Goal: Information Seeking & Learning: Check status

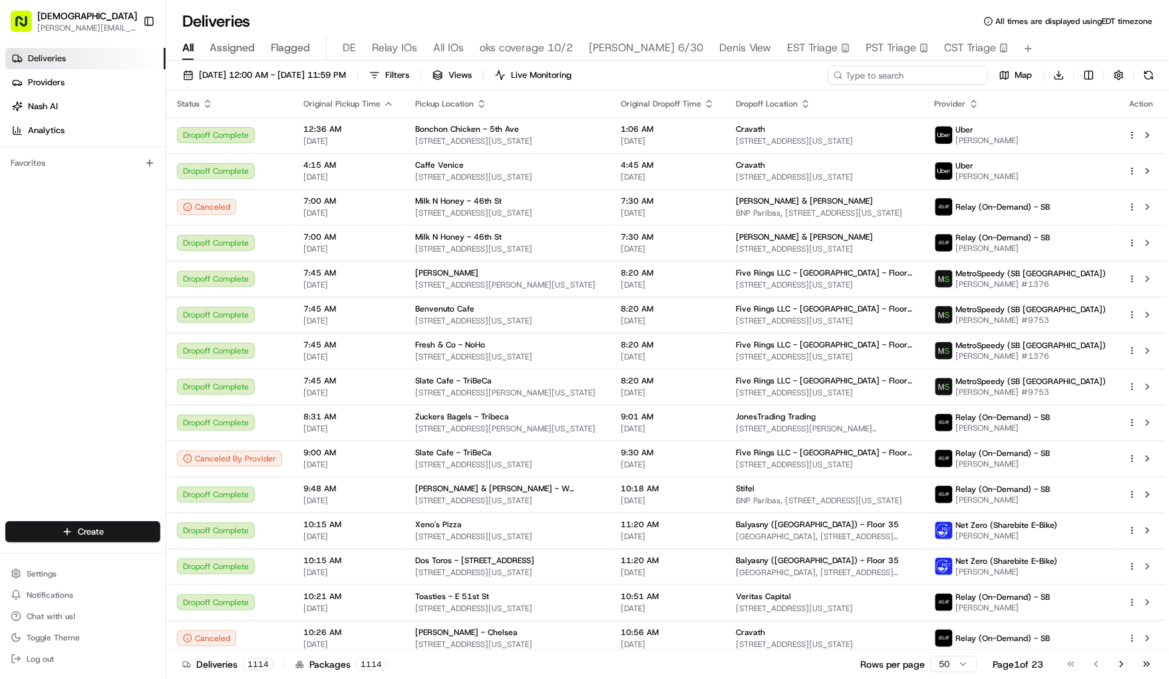
click at [930, 69] on input at bounding box center [908, 75] width 160 height 19
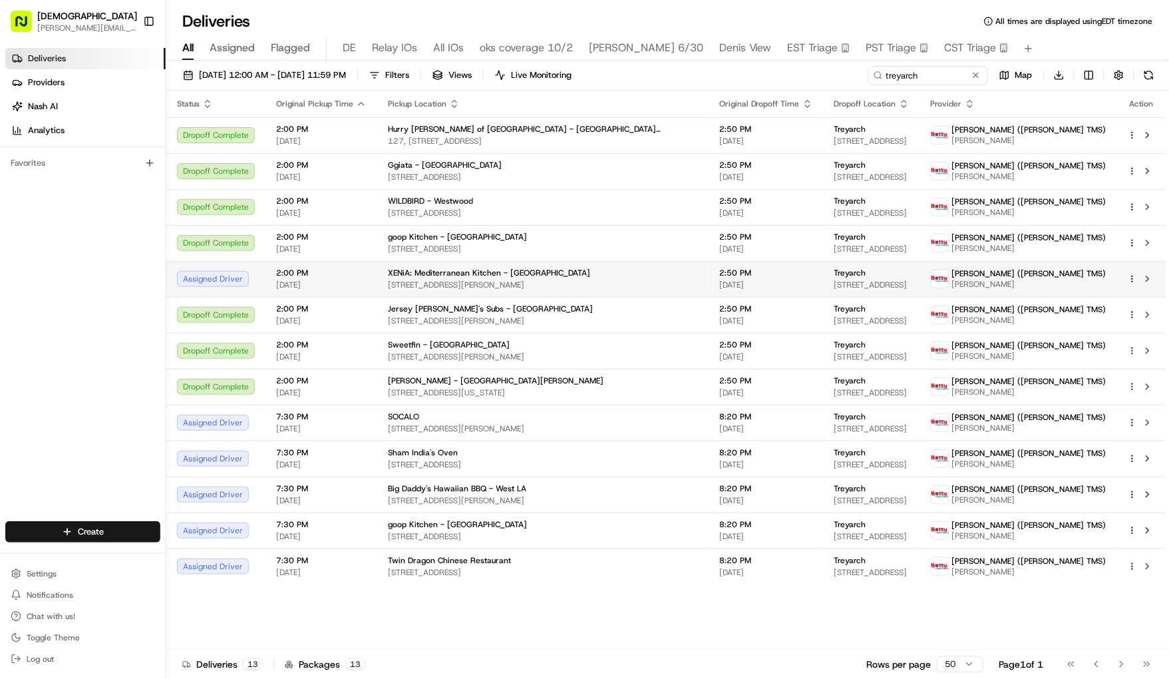
click at [366, 280] on td "2:00 PM [DATE]" at bounding box center [321, 279] width 112 height 36
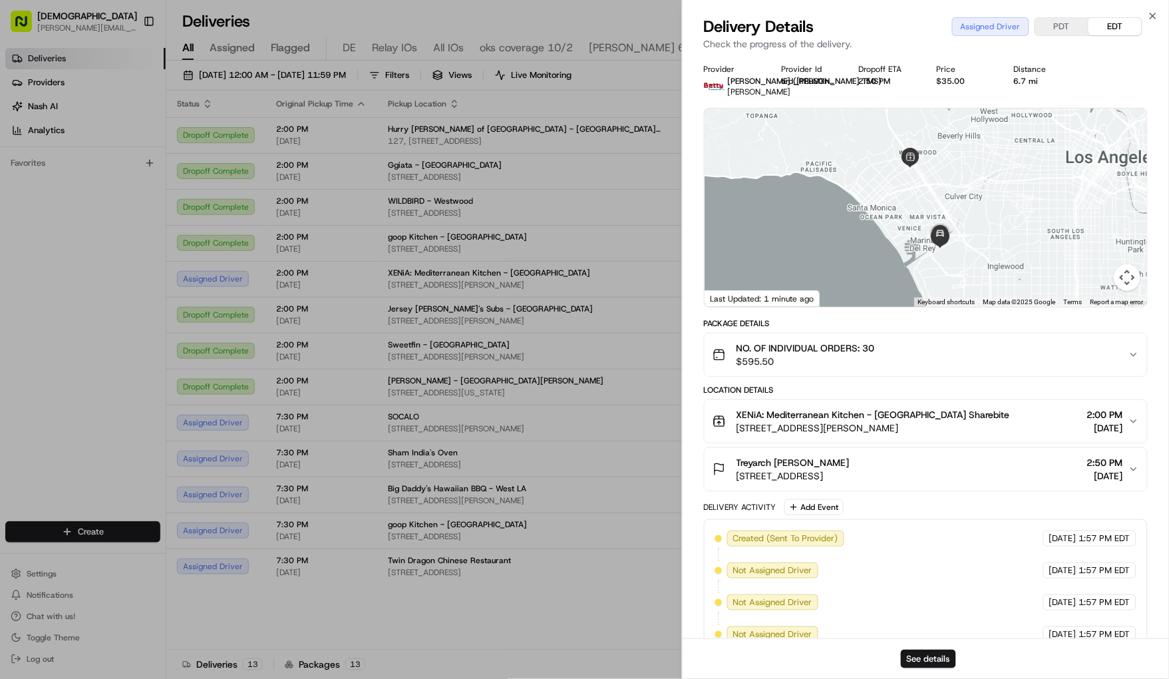
scroll to position [88, 0]
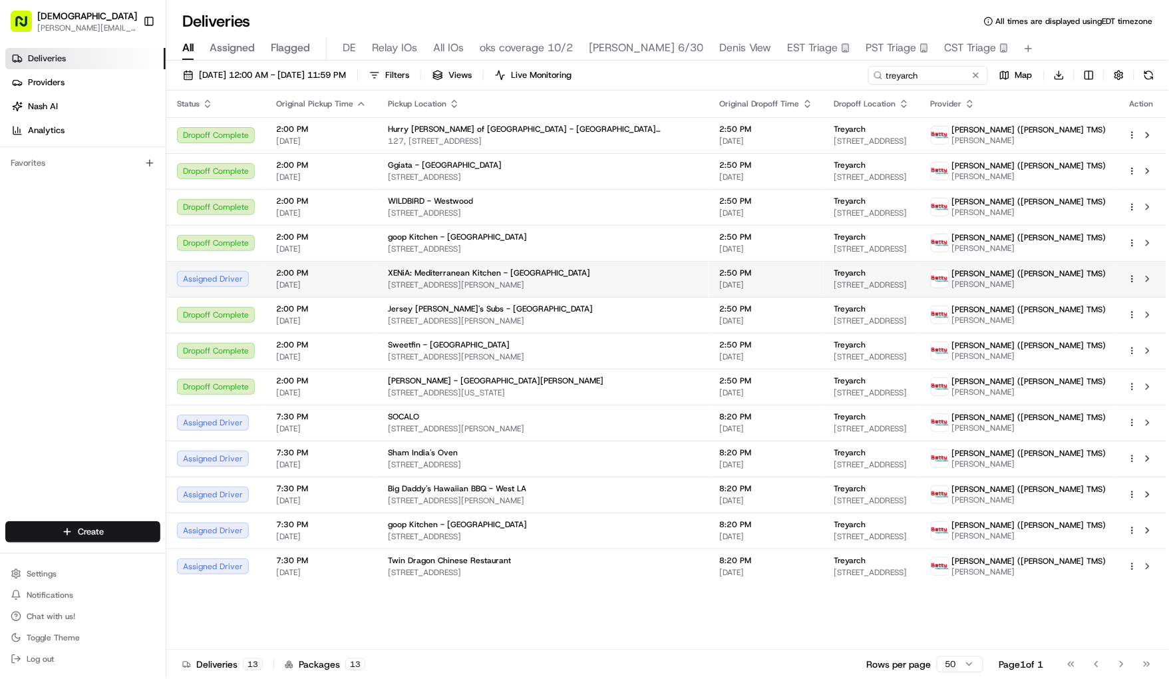
click at [352, 277] on span "2:00 PM" at bounding box center [321, 272] width 90 height 11
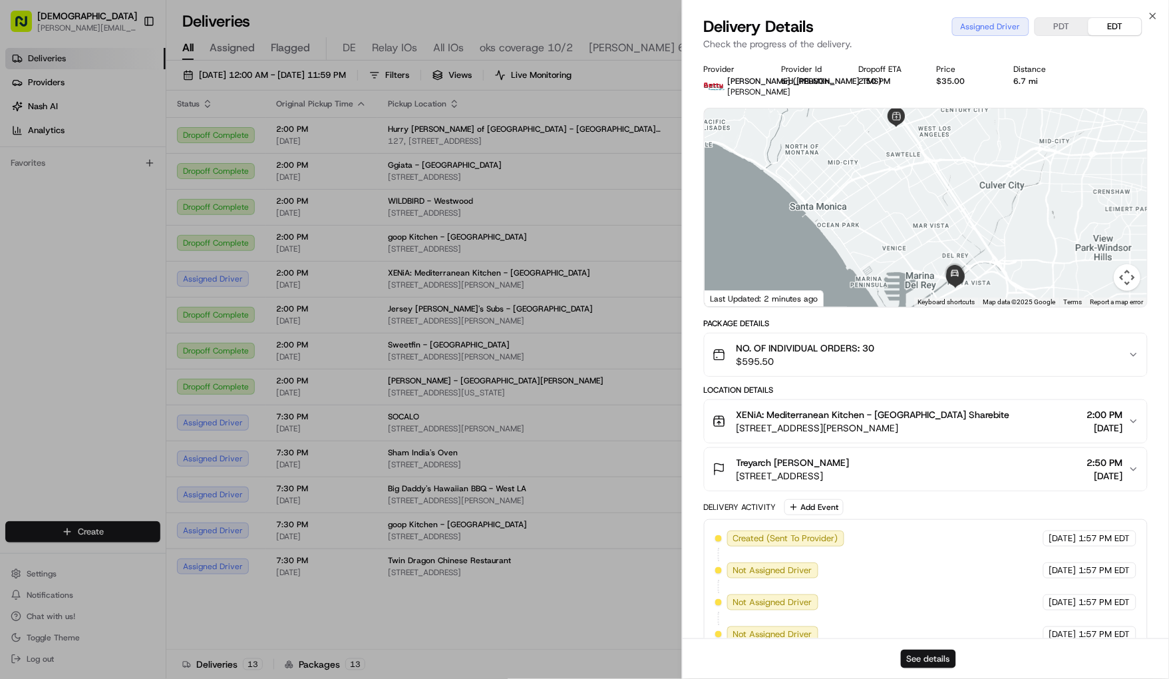
click at [925, 657] on button "See details" at bounding box center [928, 658] width 55 height 19
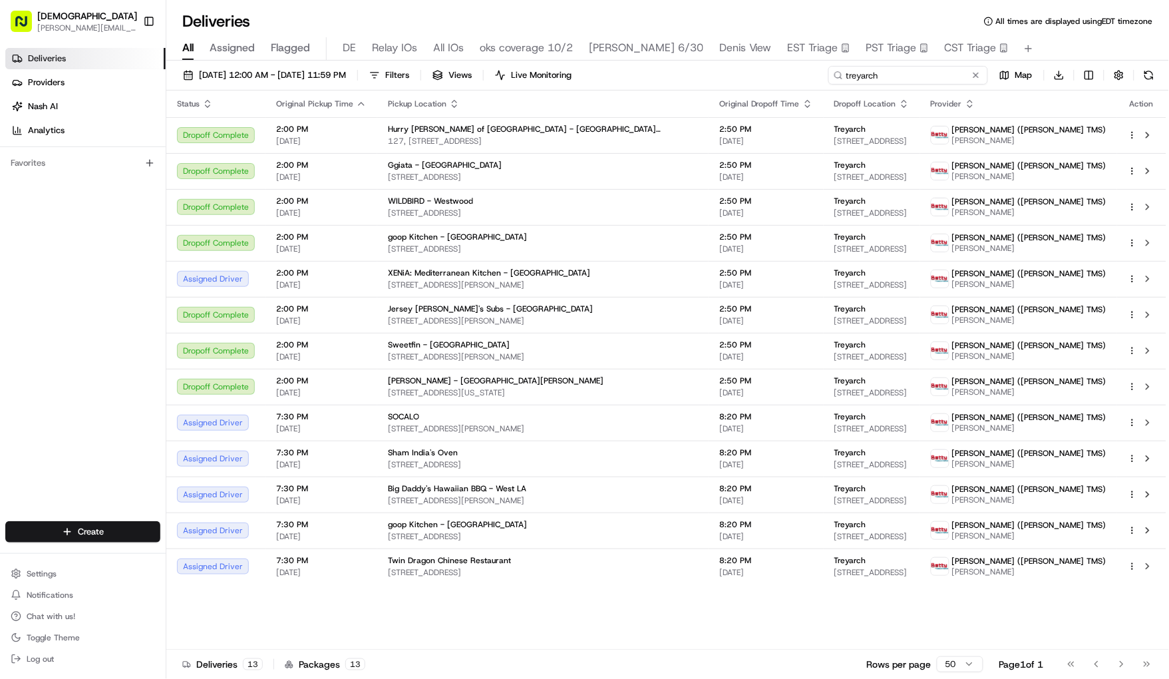
click at [885, 74] on input "treyarch" at bounding box center [908, 75] width 160 height 19
type input "[PERSON_NAME]"
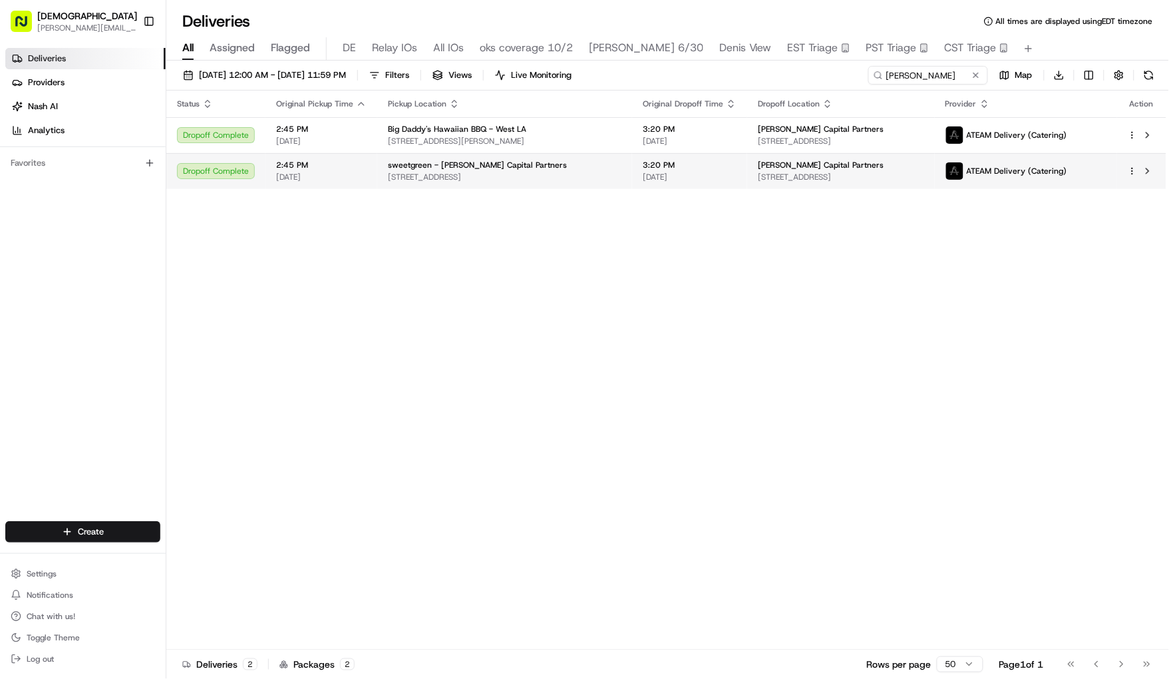
click at [579, 164] on div "sweetgreen - [PERSON_NAME] Capital Partners" at bounding box center [504, 165] width 233 height 11
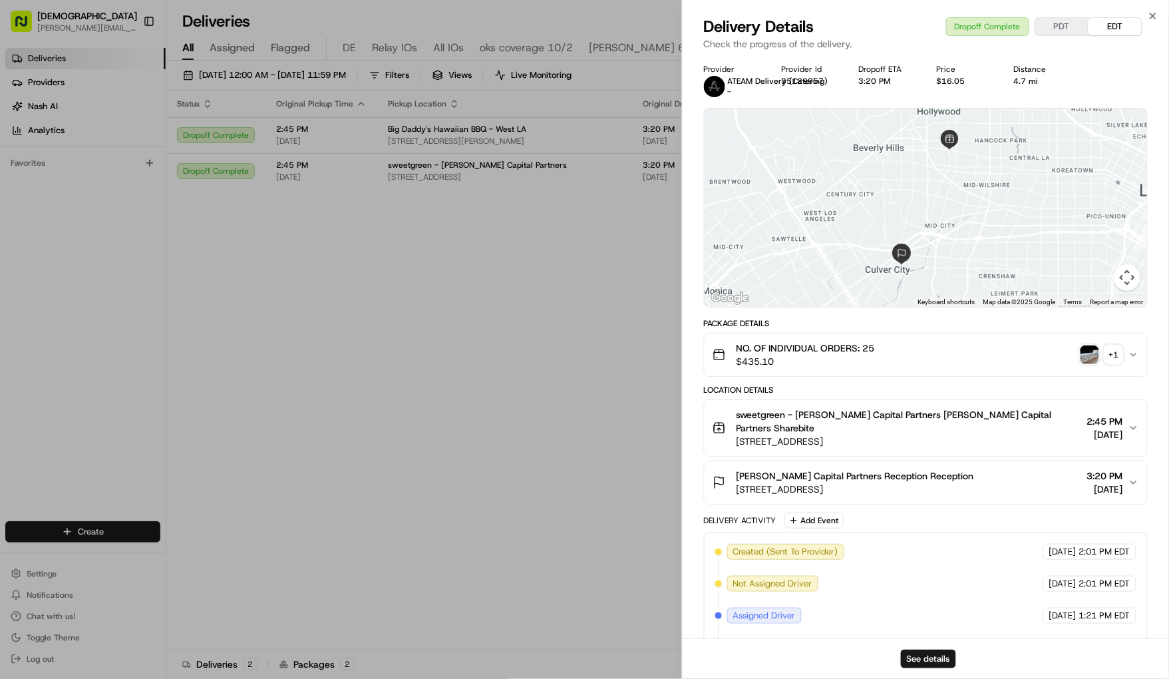
click at [1113, 357] on div "+ 1" at bounding box center [1113, 354] width 19 height 19
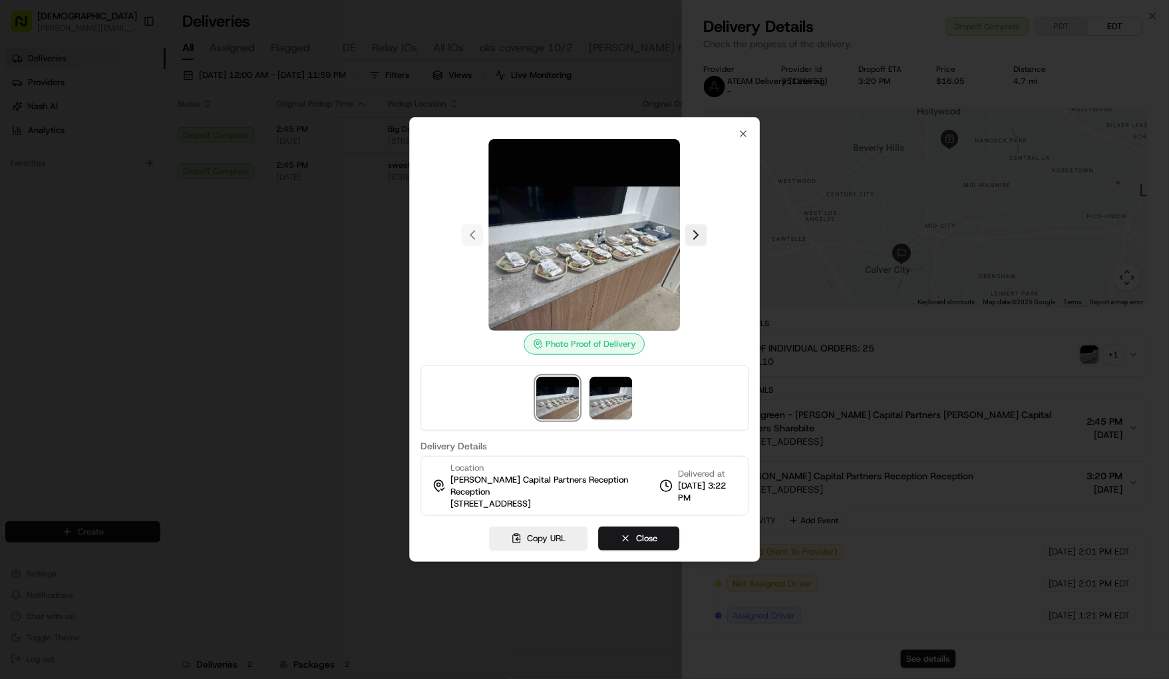
click at [606, 428] on div at bounding box center [584, 397] width 328 height 65
click at [609, 414] on img at bounding box center [611, 398] width 43 height 43
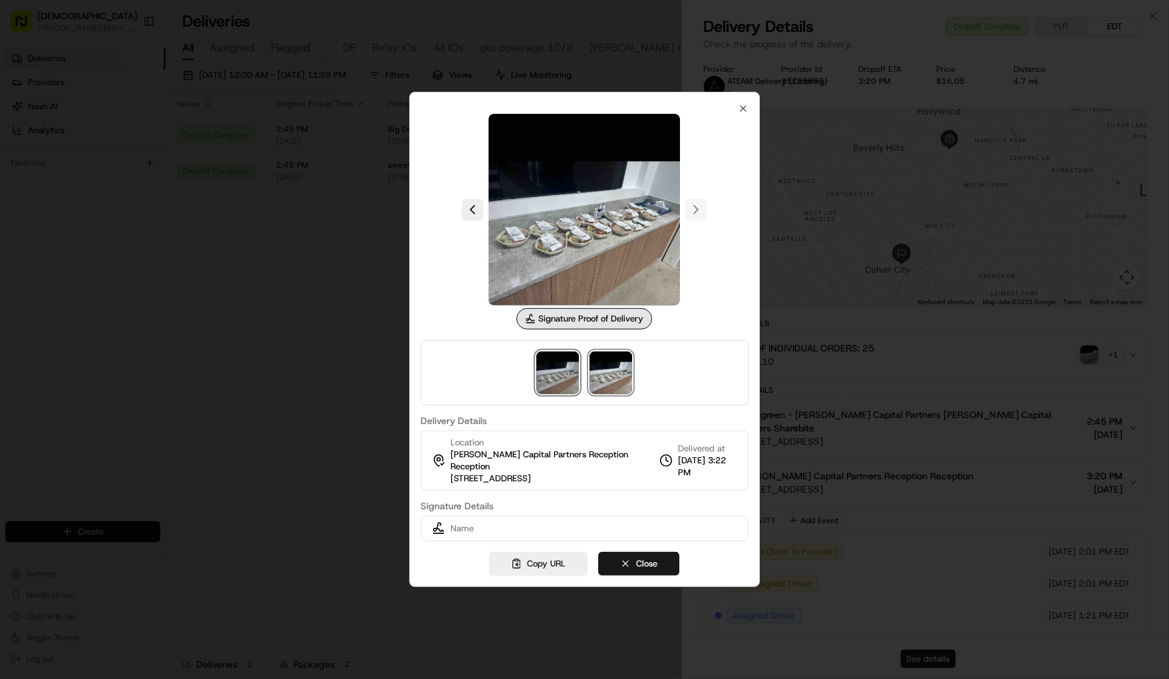
click at [558, 369] on img at bounding box center [558, 372] width 43 height 43
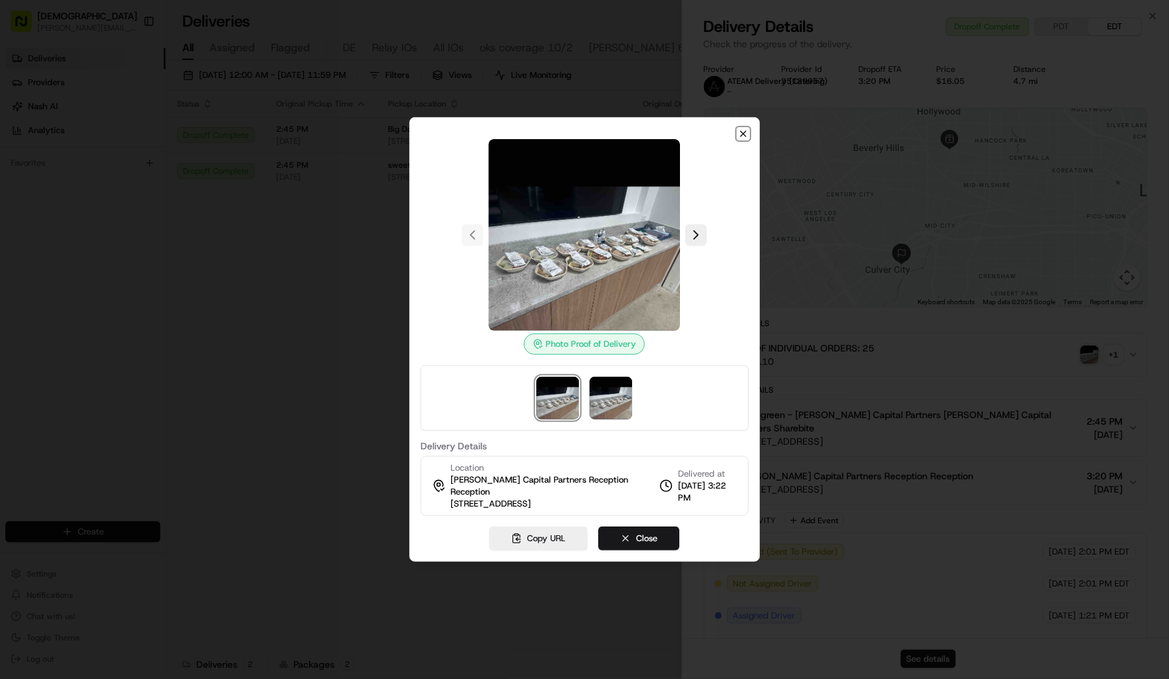
click at [744, 139] on icon "button" at bounding box center [743, 133] width 11 height 11
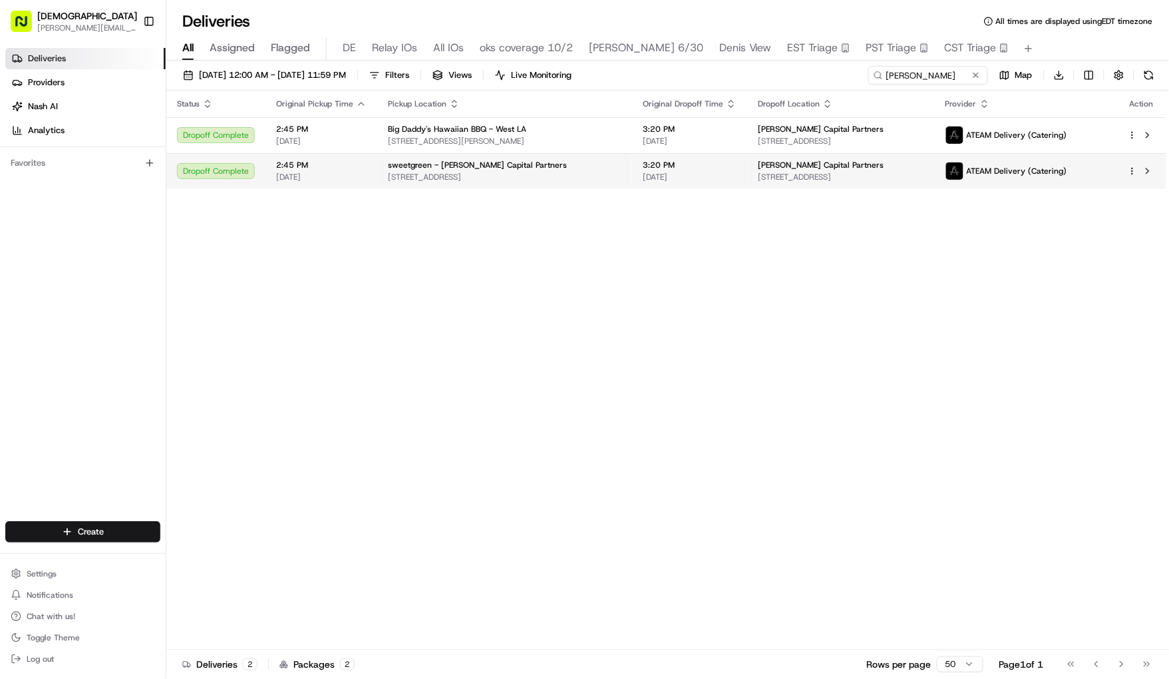
click at [717, 173] on span "[DATE]" at bounding box center [690, 177] width 94 height 11
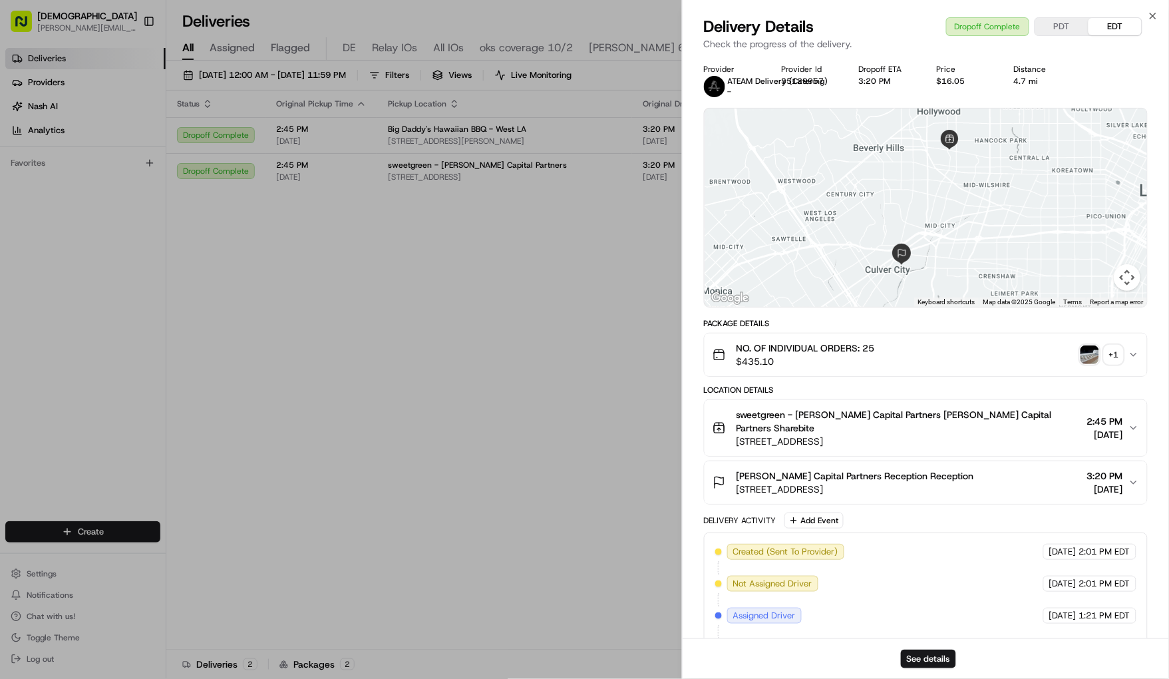
click at [1112, 356] on div "+ 1" at bounding box center [1113, 354] width 19 height 19
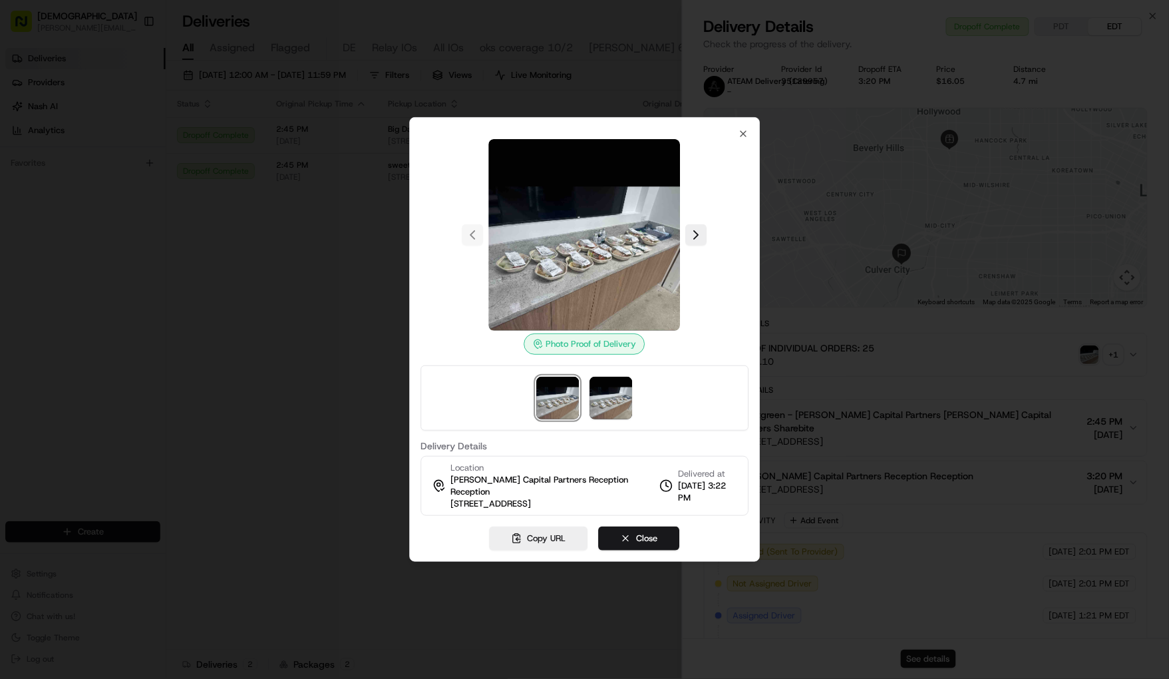
click at [822, 239] on div at bounding box center [584, 339] width 1169 height 679
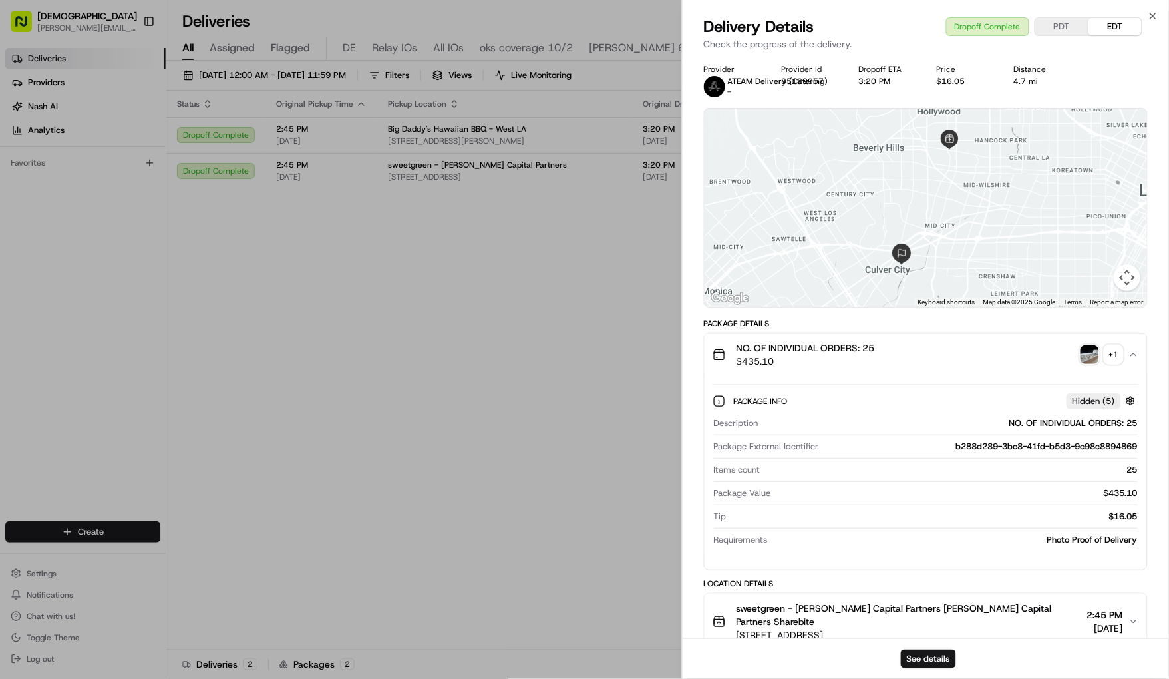
click at [696, 352] on div "Provider ATEAM Delivery (Catering) - Provider Id 35129957 Dropoff ETA 3:20 PM P…" at bounding box center [926, 542] width 486 height 972
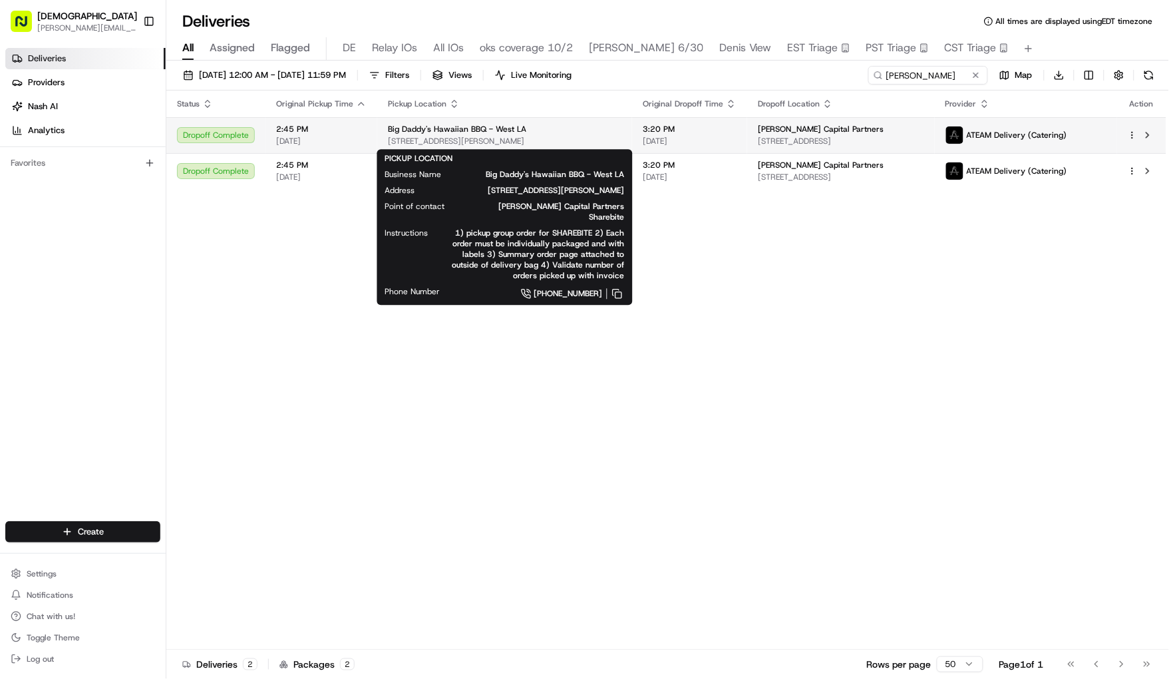
click at [568, 130] on div "Big Daddy's Hawaiian BBQ - West LA" at bounding box center [504, 129] width 233 height 11
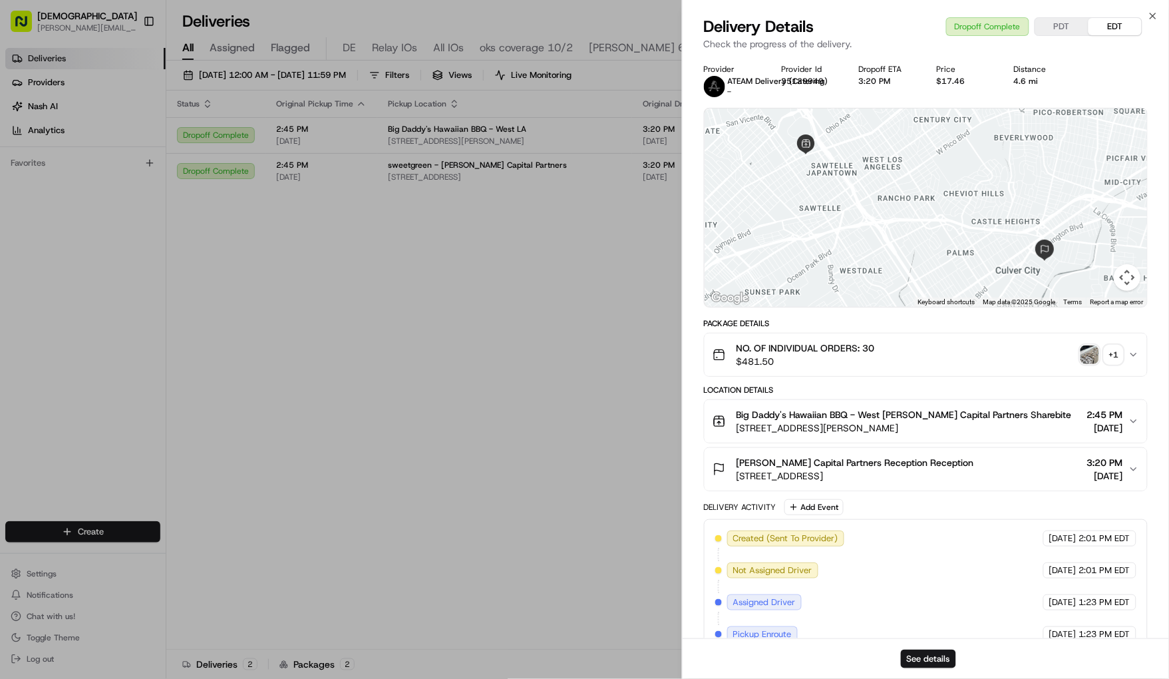
click at [1116, 357] on div "+ 1" at bounding box center [1113, 354] width 19 height 19
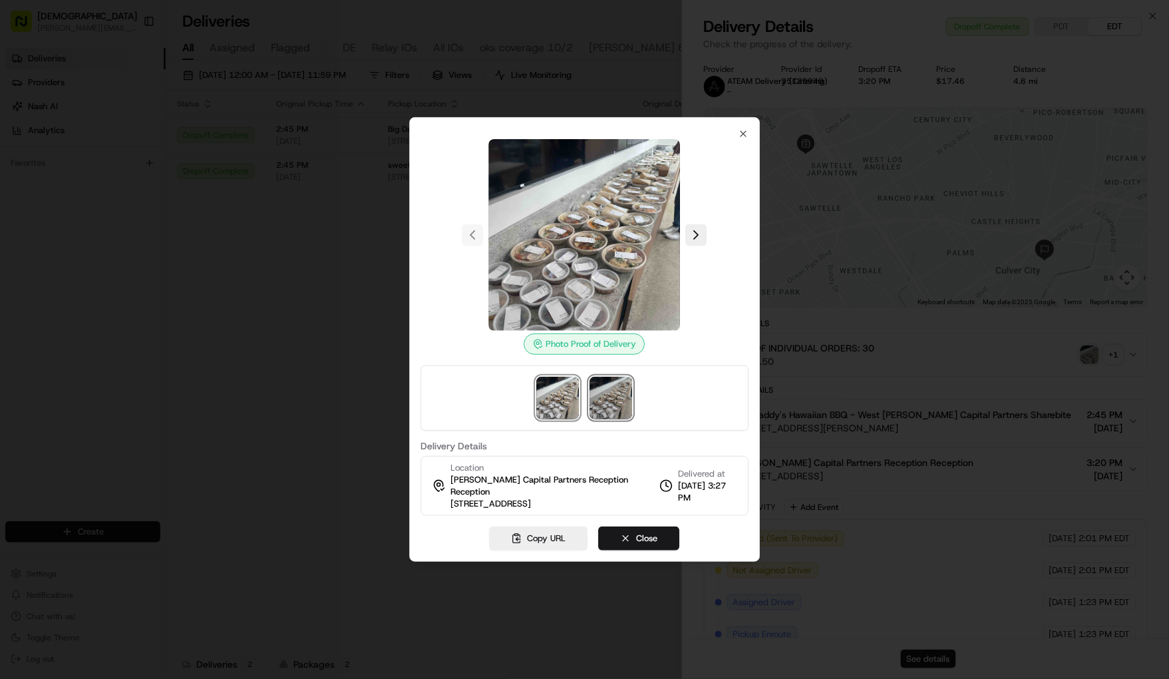
click at [616, 409] on img at bounding box center [611, 398] width 43 height 43
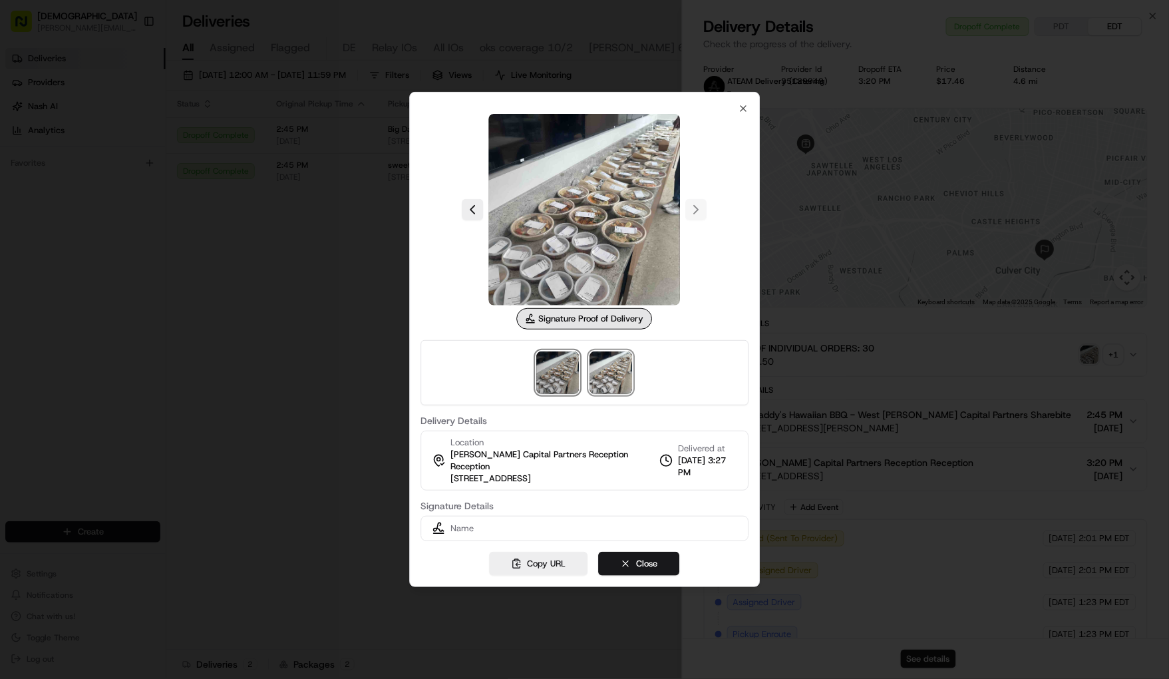
click at [554, 386] on img at bounding box center [558, 372] width 43 height 43
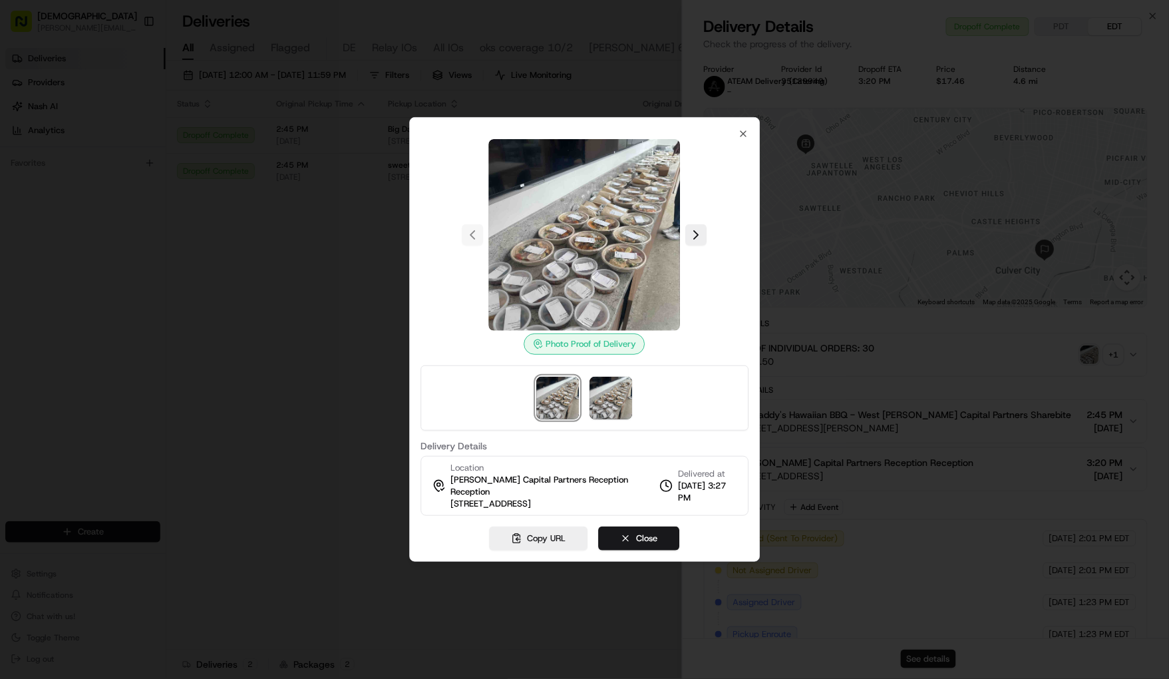
click at [259, 448] on div at bounding box center [584, 339] width 1169 height 679
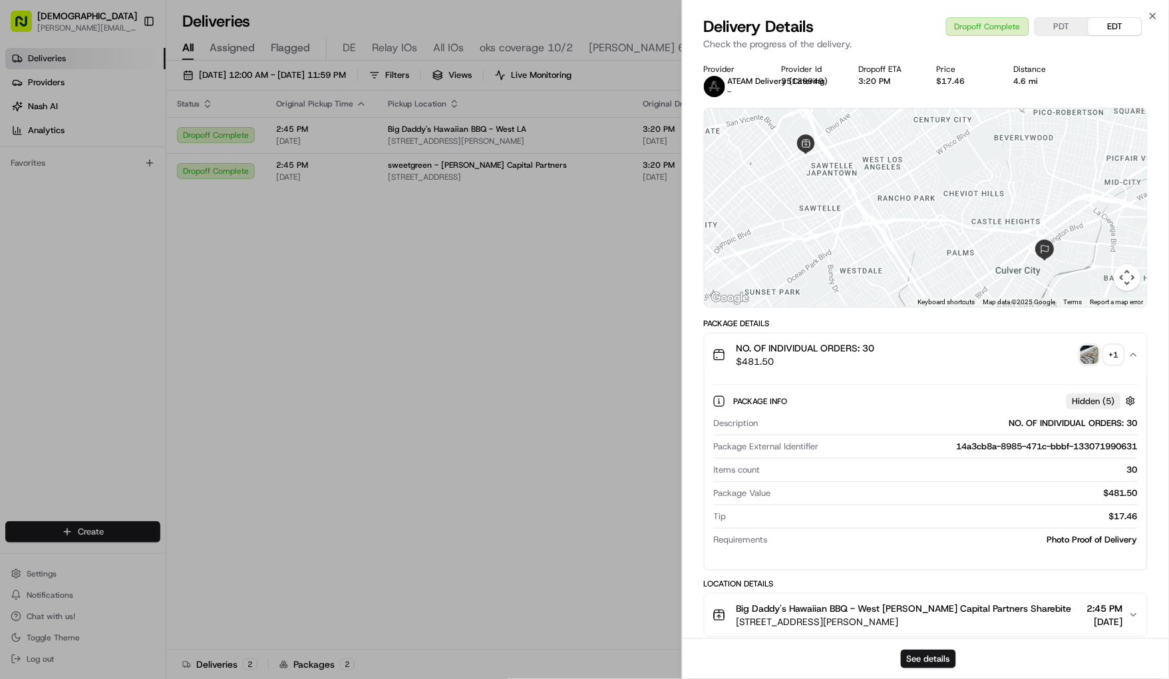
click at [1084, 349] on img "button" at bounding box center [1089, 354] width 19 height 19
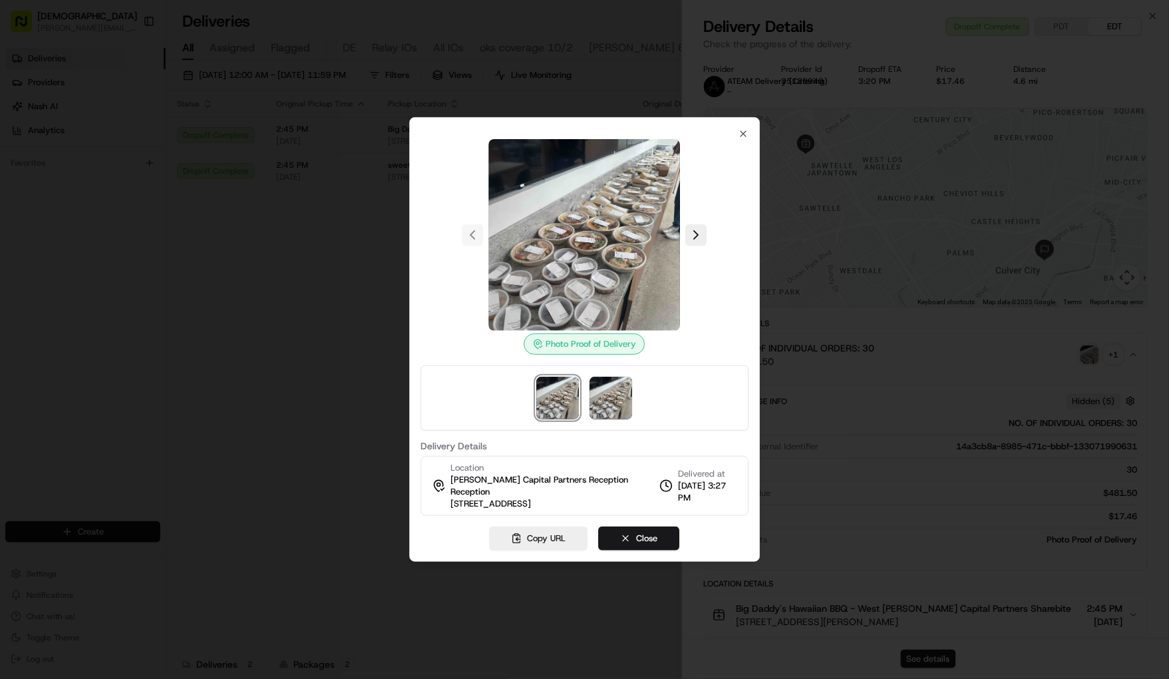
click at [280, 381] on div at bounding box center [584, 339] width 1169 height 679
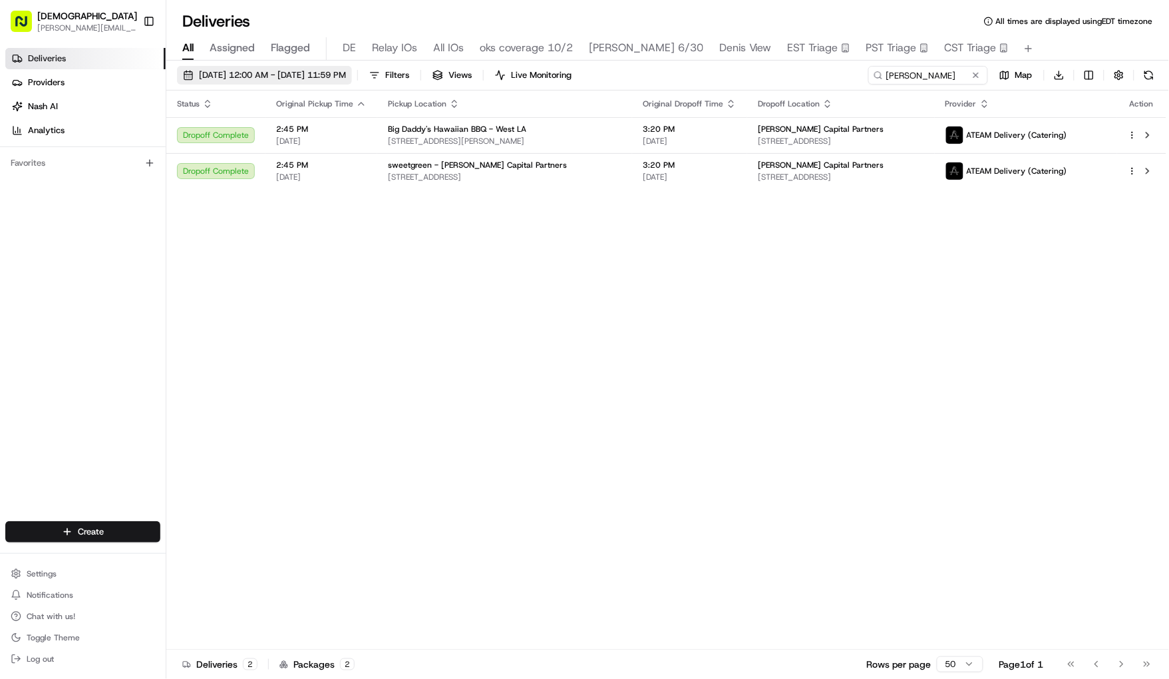
click at [319, 69] on span "[DATE] 12:00 AM - [DATE] 11:59 PM" at bounding box center [272, 75] width 147 height 12
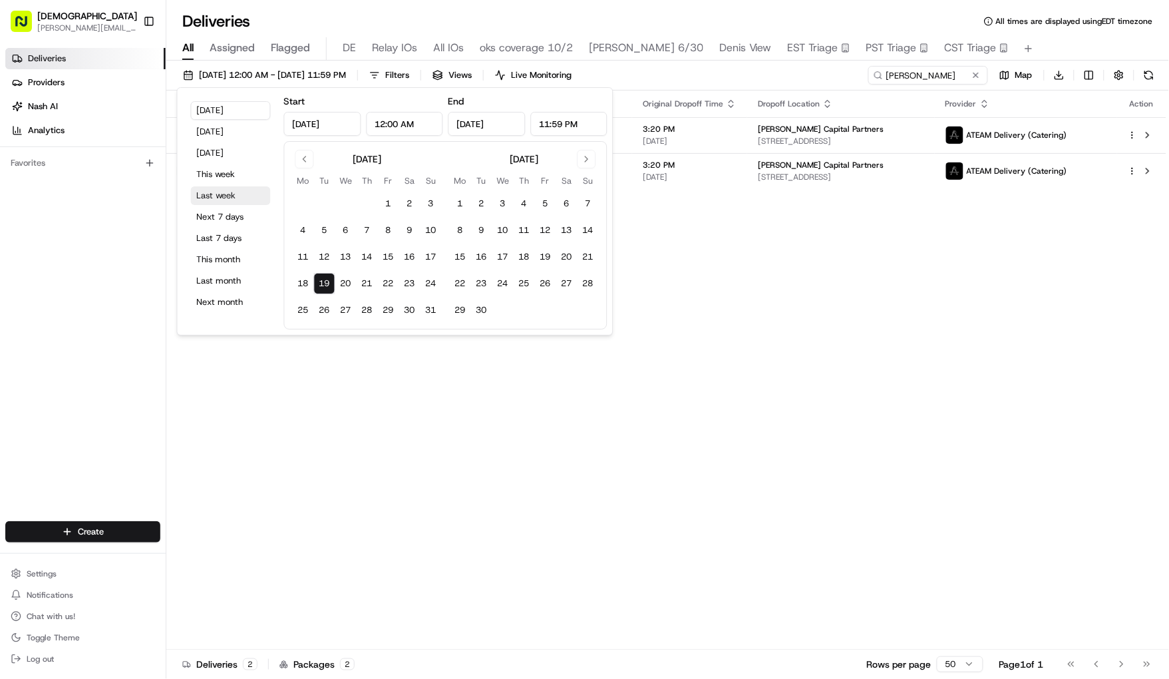
click at [228, 192] on button "Last week" at bounding box center [231, 195] width 80 height 19
type input "[DATE]"
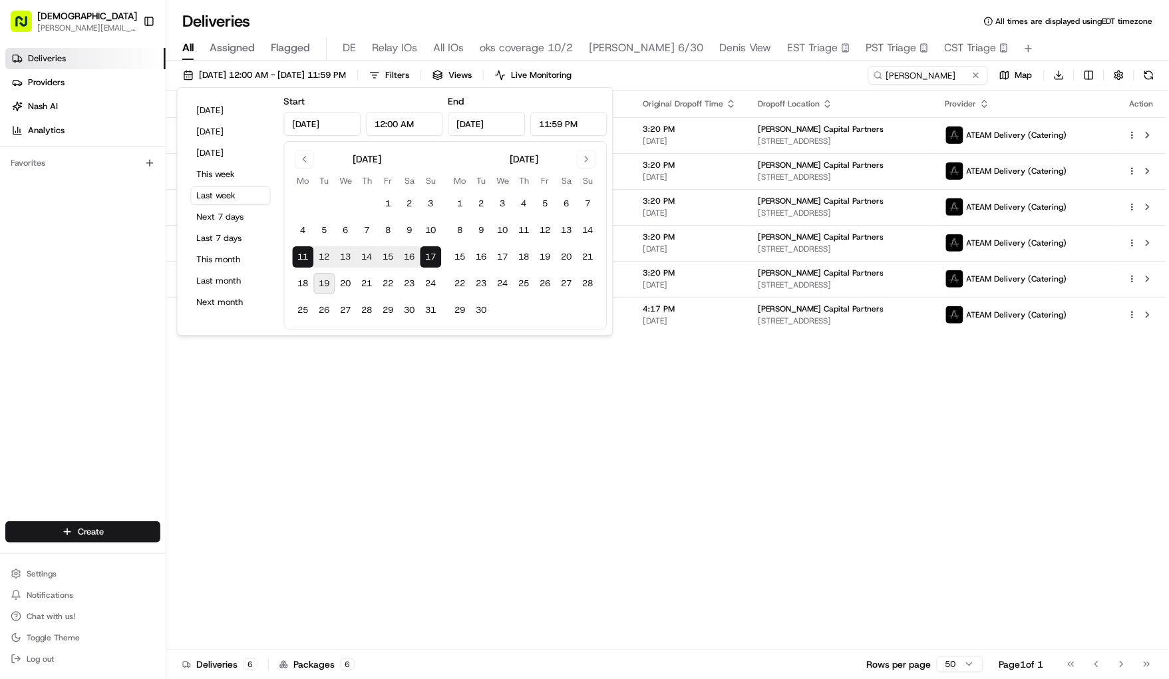
click at [752, 77] on div "[DATE] 12:00 AM - [DATE] 11:59 PM Filters Views Live Monitoring [PERSON_NAME] M…" at bounding box center [667, 78] width 1002 height 25
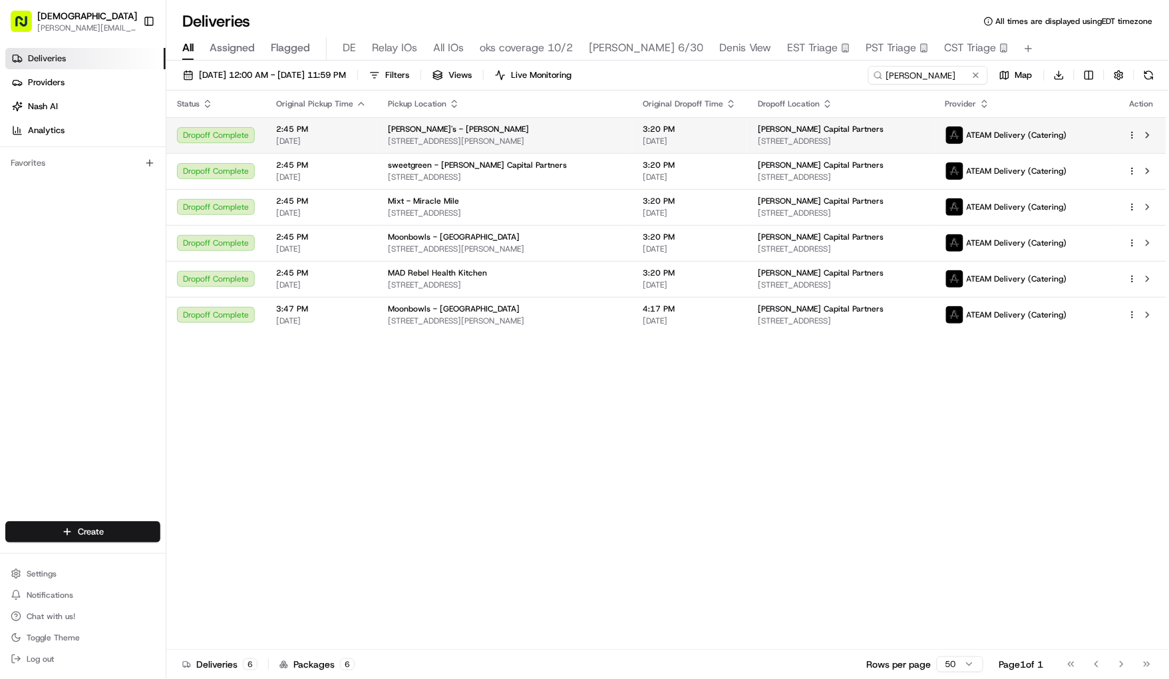
click at [565, 141] on span "[STREET_ADDRESS][PERSON_NAME]" at bounding box center [504, 141] width 233 height 11
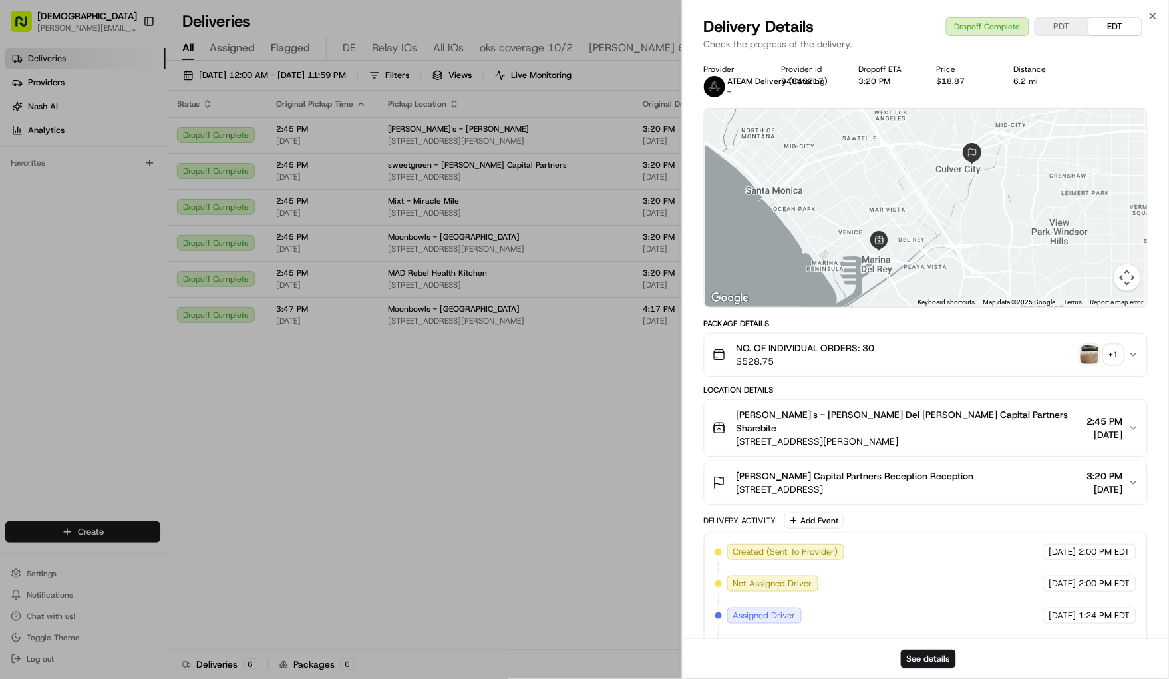
click at [1084, 355] on img "button" at bounding box center [1089, 354] width 19 height 19
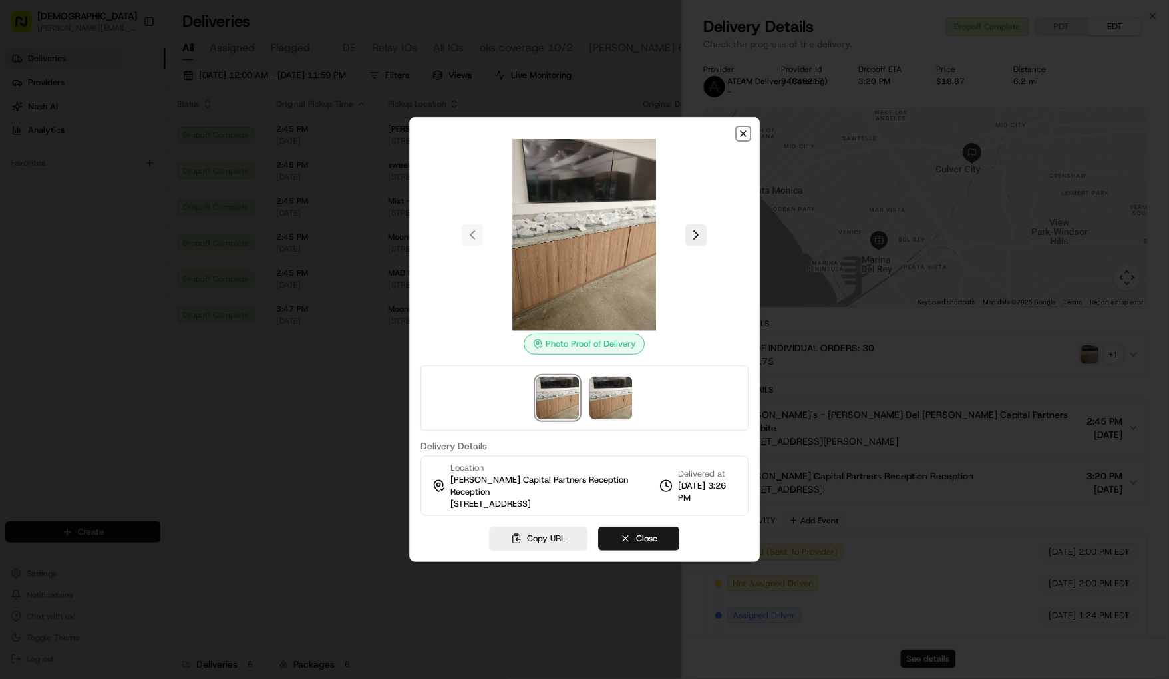
click at [741, 139] on icon "button" at bounding box center [743, 133] width 11 height 11
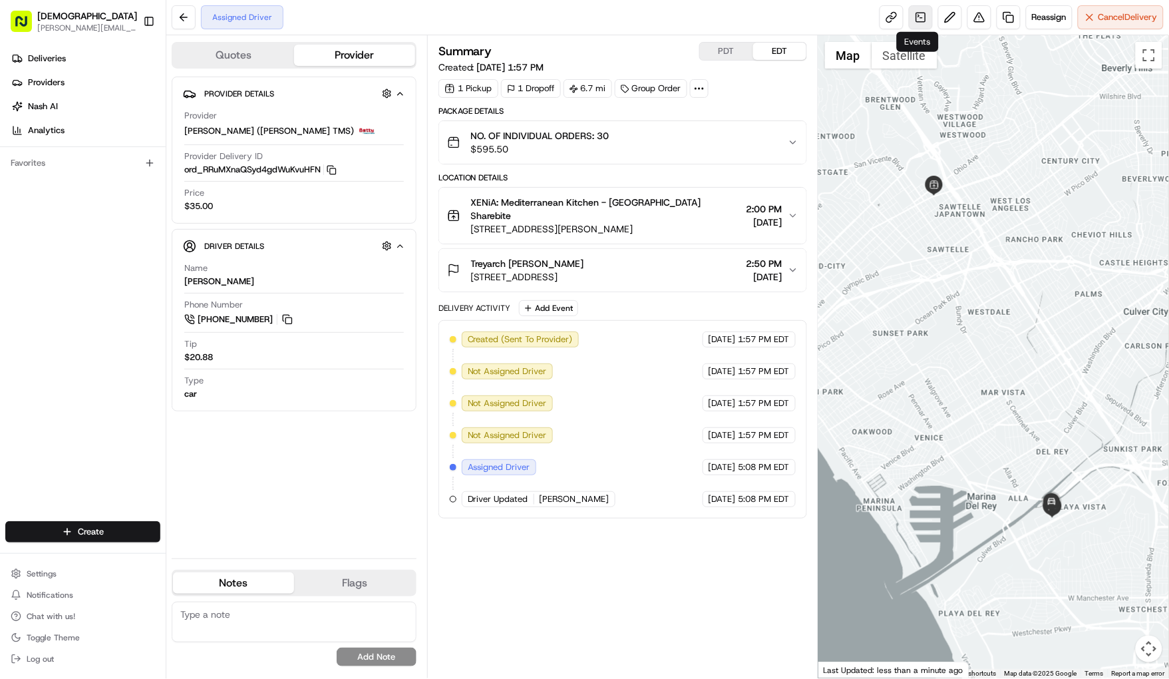
click at [915, 14] on link at bounding box center [921, 17] width 24 height 24
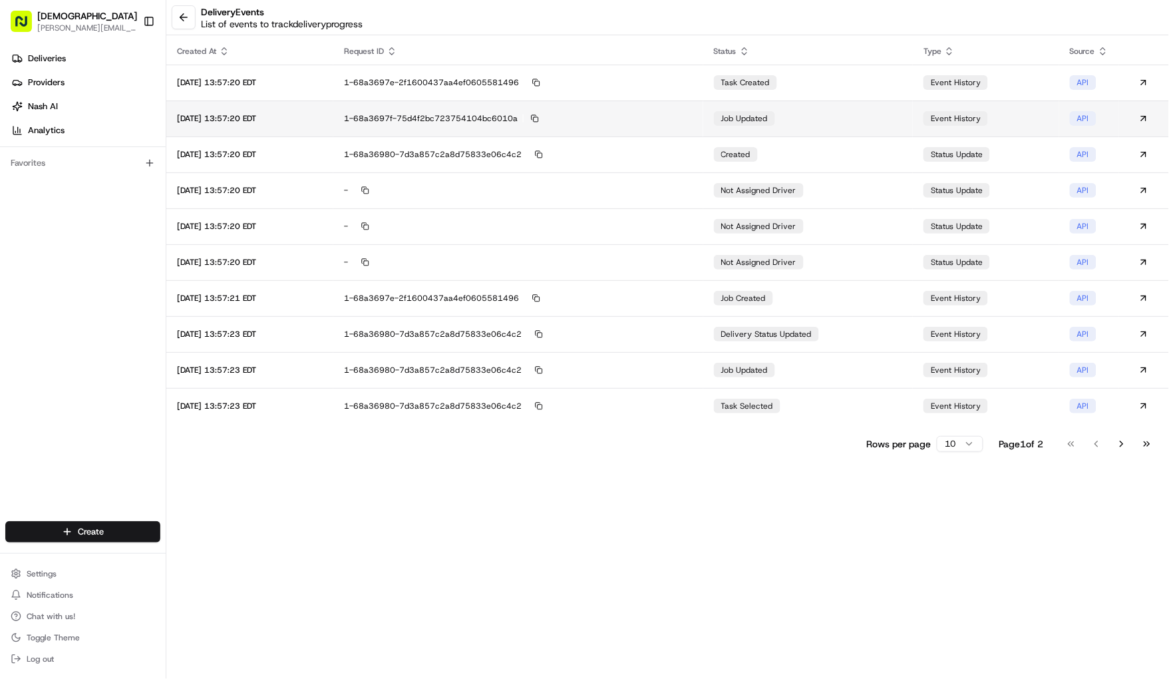
click at [650, 118] on div "1-68a3697f-75d4f2bc723754104bc6010a" at bounding box center [518, 118] width 348 height 12
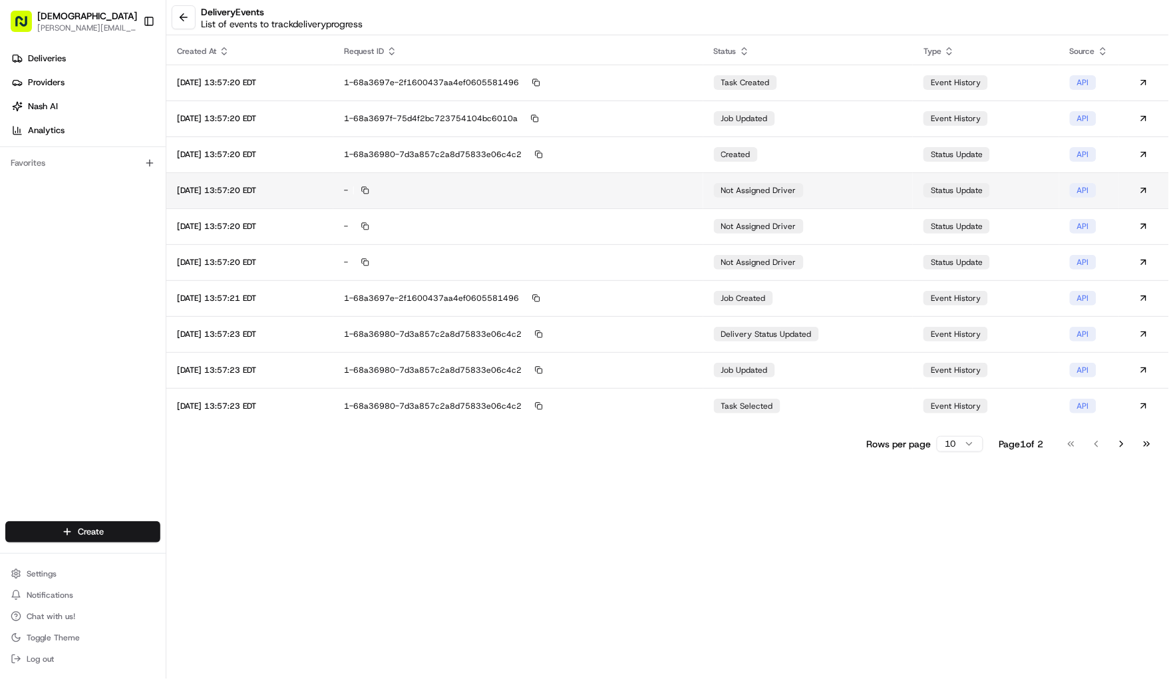
click at [631, 188] on div "-" at bounding box center [518, 190] width 348 height 12
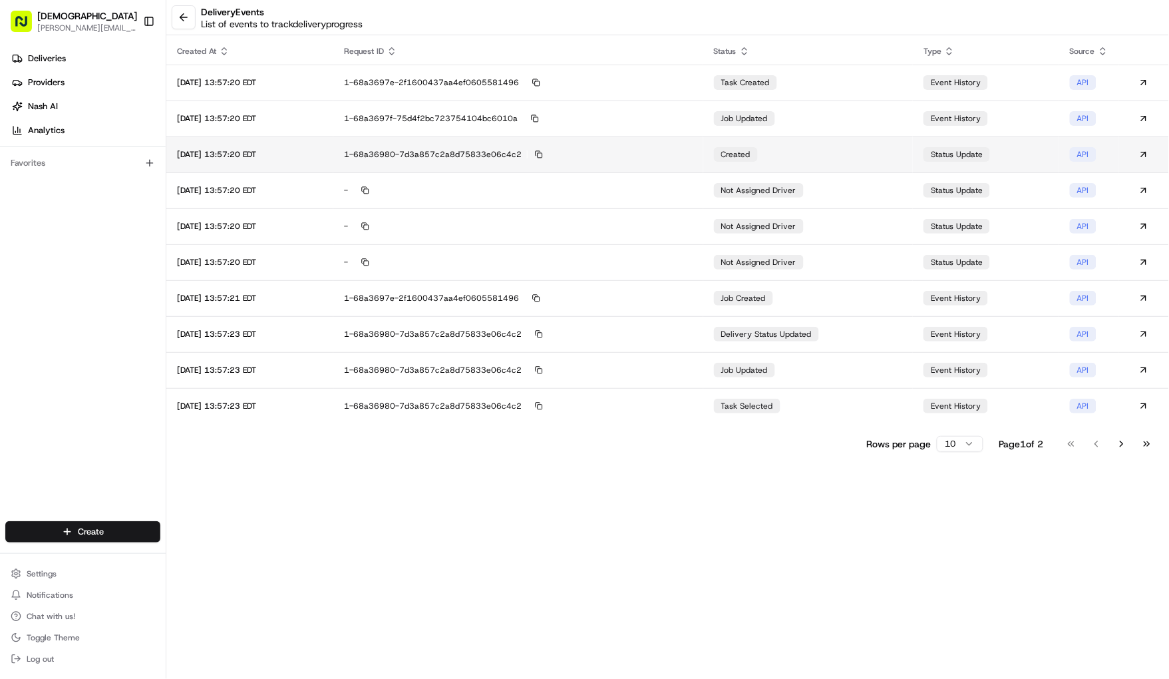
click at [645, 152] on div "1-68a36980-7d3a857c2a8d75833e06c4c2" at bounding box center [518, 154] width 348 height 12
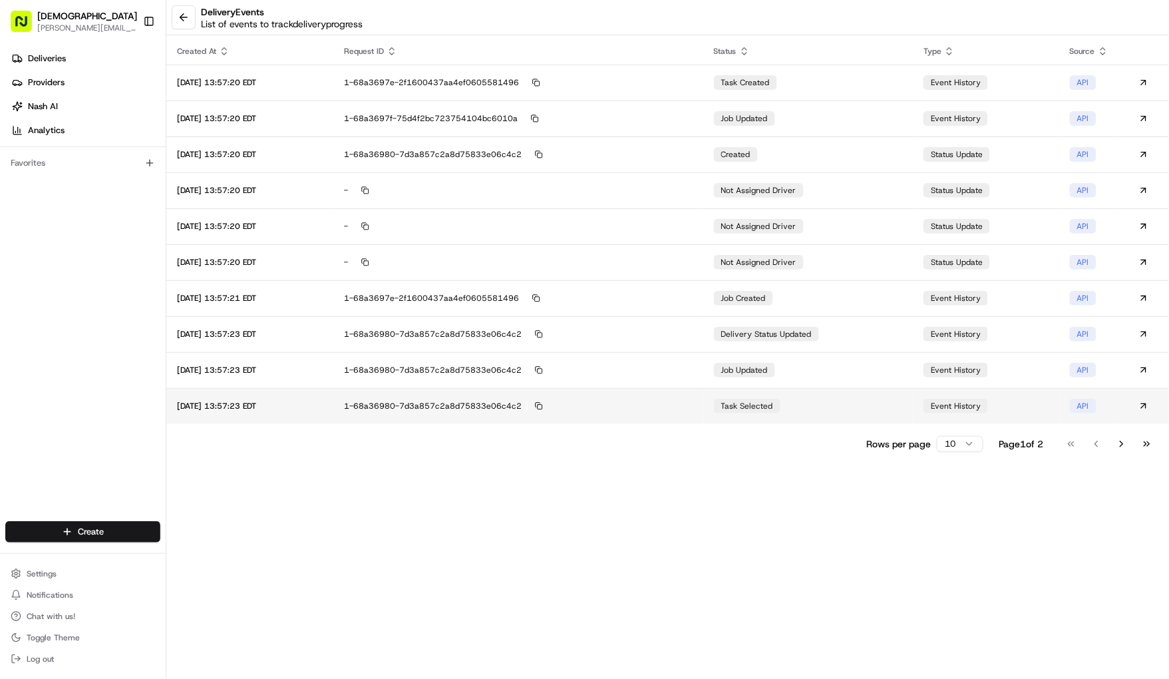
click at [683, 406] on div "1-68a36980-7d3a857c2a8d75833e06c4c2" at bounding box center [518, 406] width 348 height 12
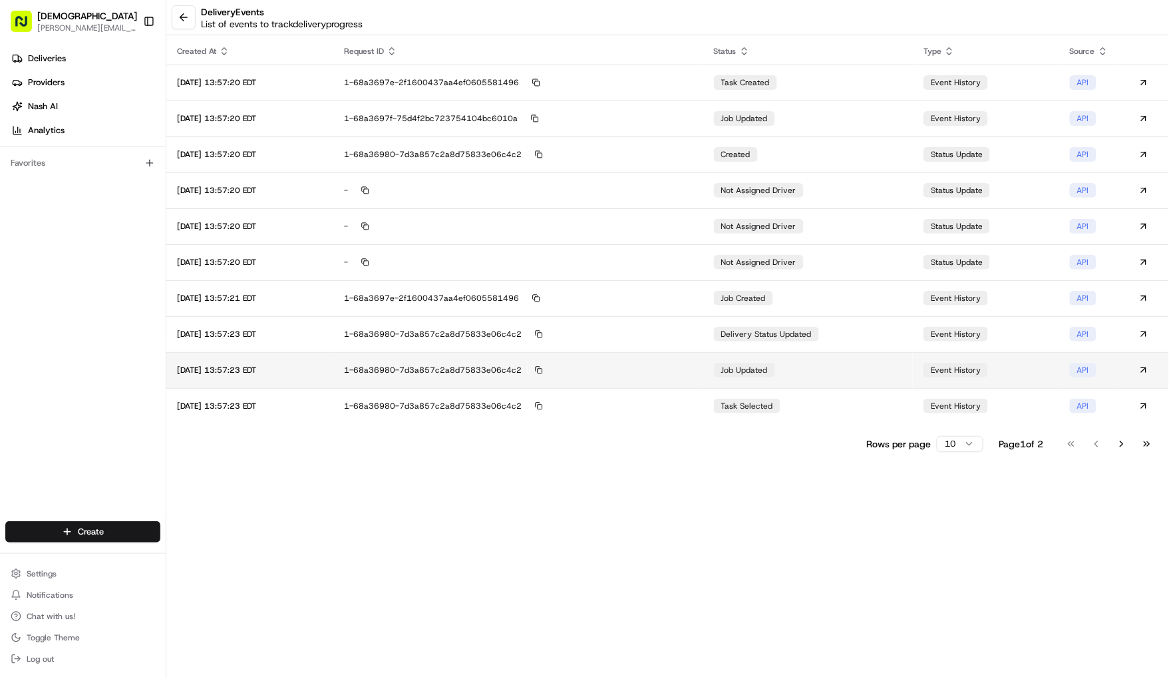
click at [661, 375] on div "1-68a36980-7d3a857c2a8d75833e06c4c2" at bounding box center [518, 370] width 348 height 12
click at [669, 325] on td "1-68a36980-7d3a857c2a8d75833e06c4c2" at bounding box center [517, 334] width 369 height 36
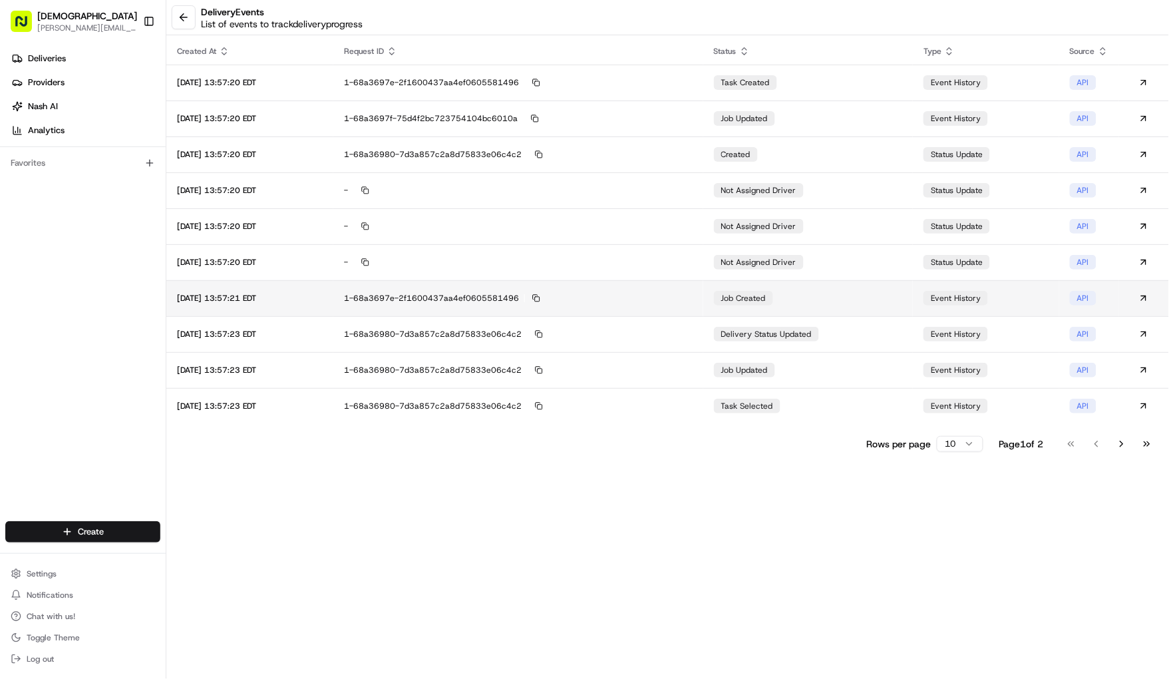
click at [658, 290] on td "1-68a3697e-2f1600437aa4ef0605581496" at bounding box center [517, 298] width 369 height 36
